Goal: Check status: Check status

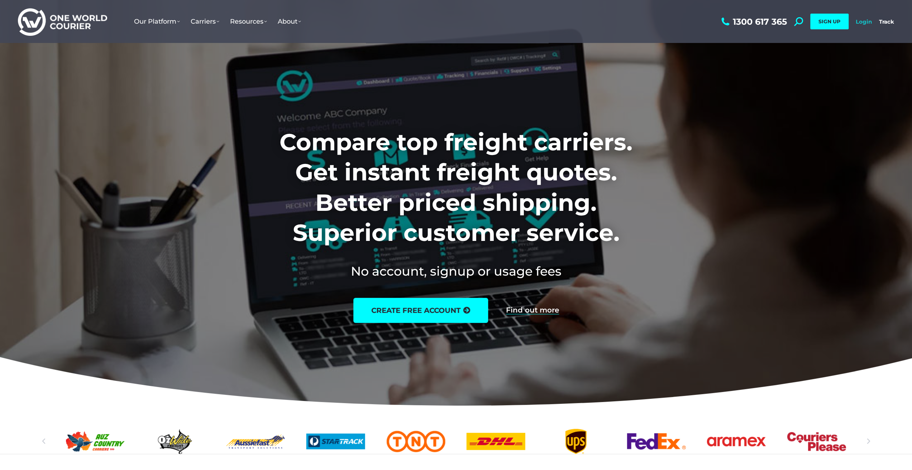
click at [862, 22] on link "Login" at bounding box center [863, 21] width 16 height 7
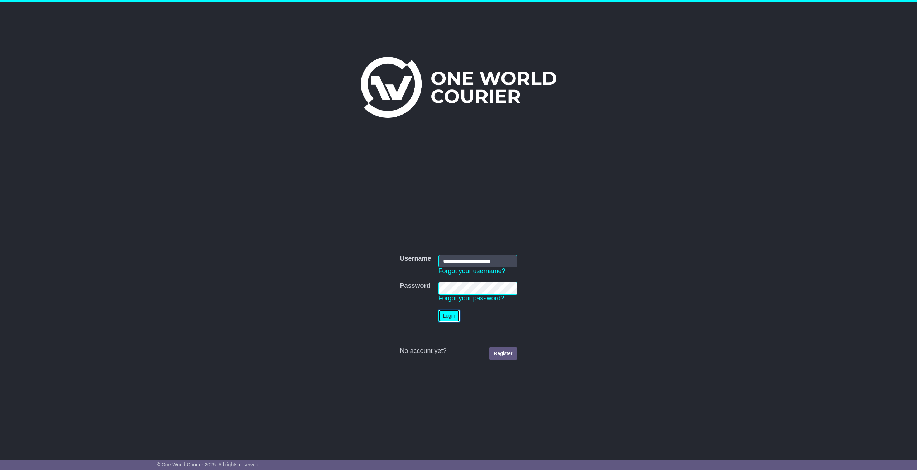
click at [454, 315] on button "Login" at bounding box center [448, 316] width 21 height 13
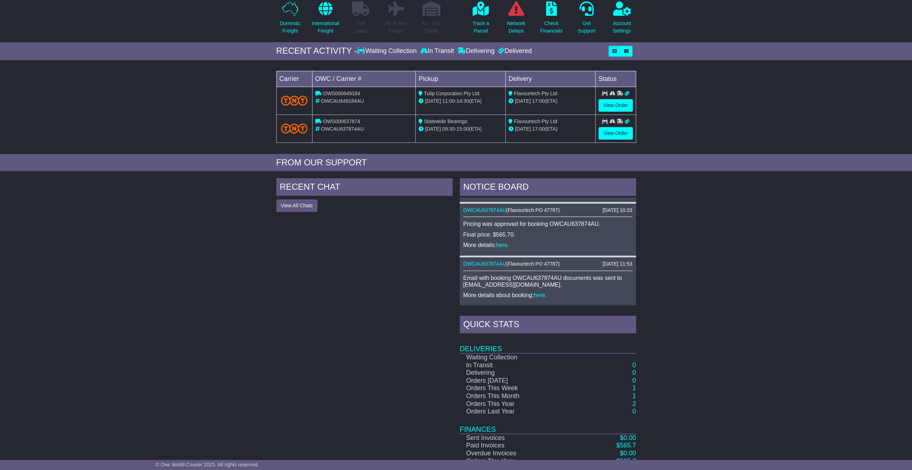
scroll to position [36, 0]
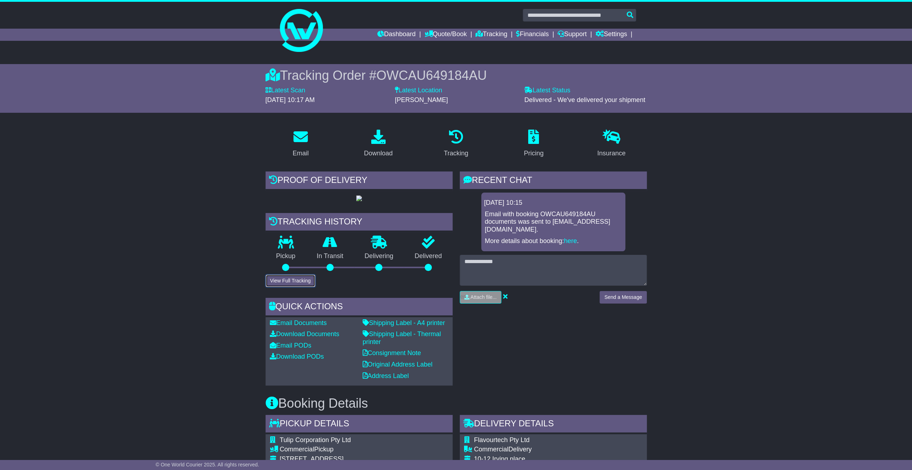
click at [284, 287] on button "View Full Tracking" at bounding box center [290, 281] width 50 height 13
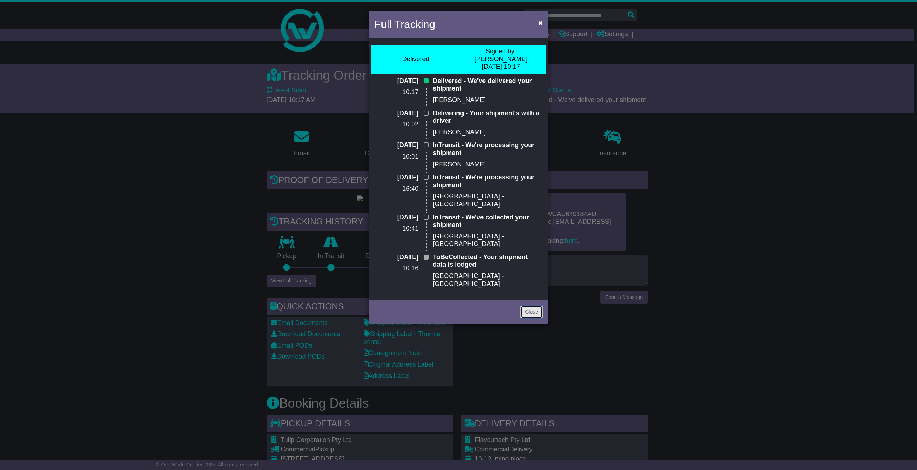
click at [530, 306] on link "Close" at bounding box center [532, 312] width 22 height 13
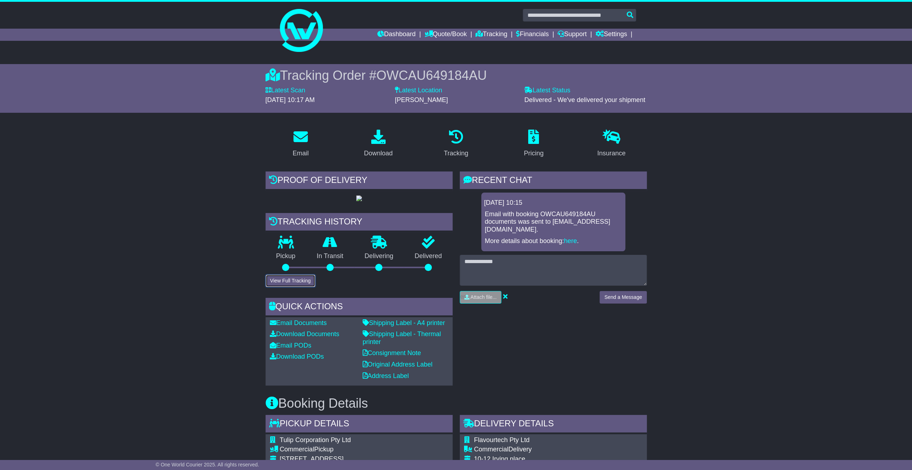
click at [276, 287] on button "View Full Tracking" at bounding box center [290, 281] width 50 height 13
